Goal: Information Seeking & Learning: Understand process/instructions

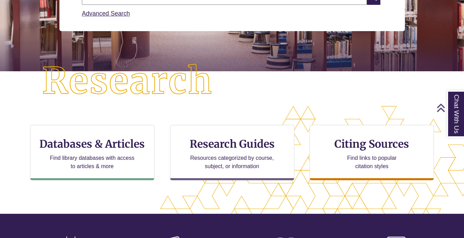
scroll to position [136, 0]
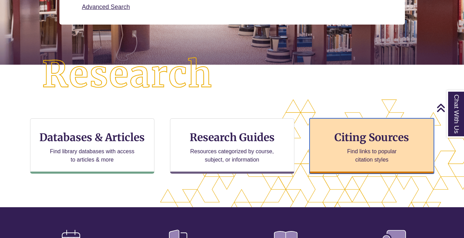
click at [324, 152] on div "Citing Sources Find links to popular citation styles" at bounding box center [372, 145] width 124 height 55
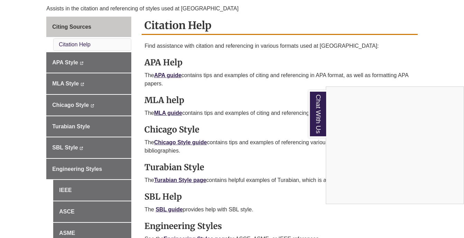
scroll to position [187, 0]
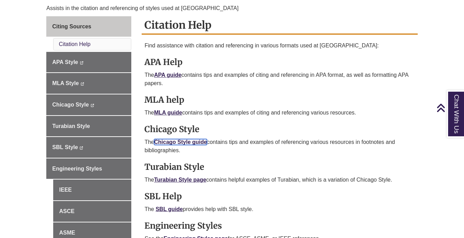
click at [186, 143] on link "Chicago Style guide" at bounding box center [180, 142] width 53 height 6
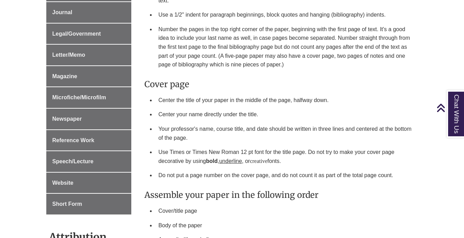
scroll to position [441, 0]
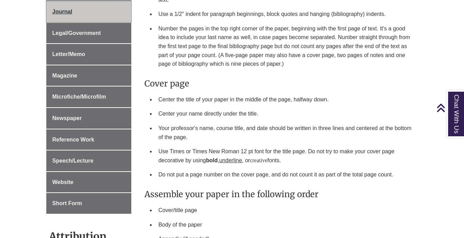
click at [65, 14] on span "Journal" at bounding box center [62, 12] width 20 height 6
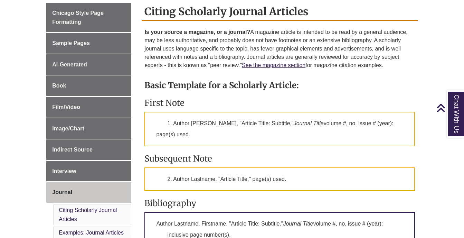
scroll to position [241, 0]
